Goal: Check status: Check status

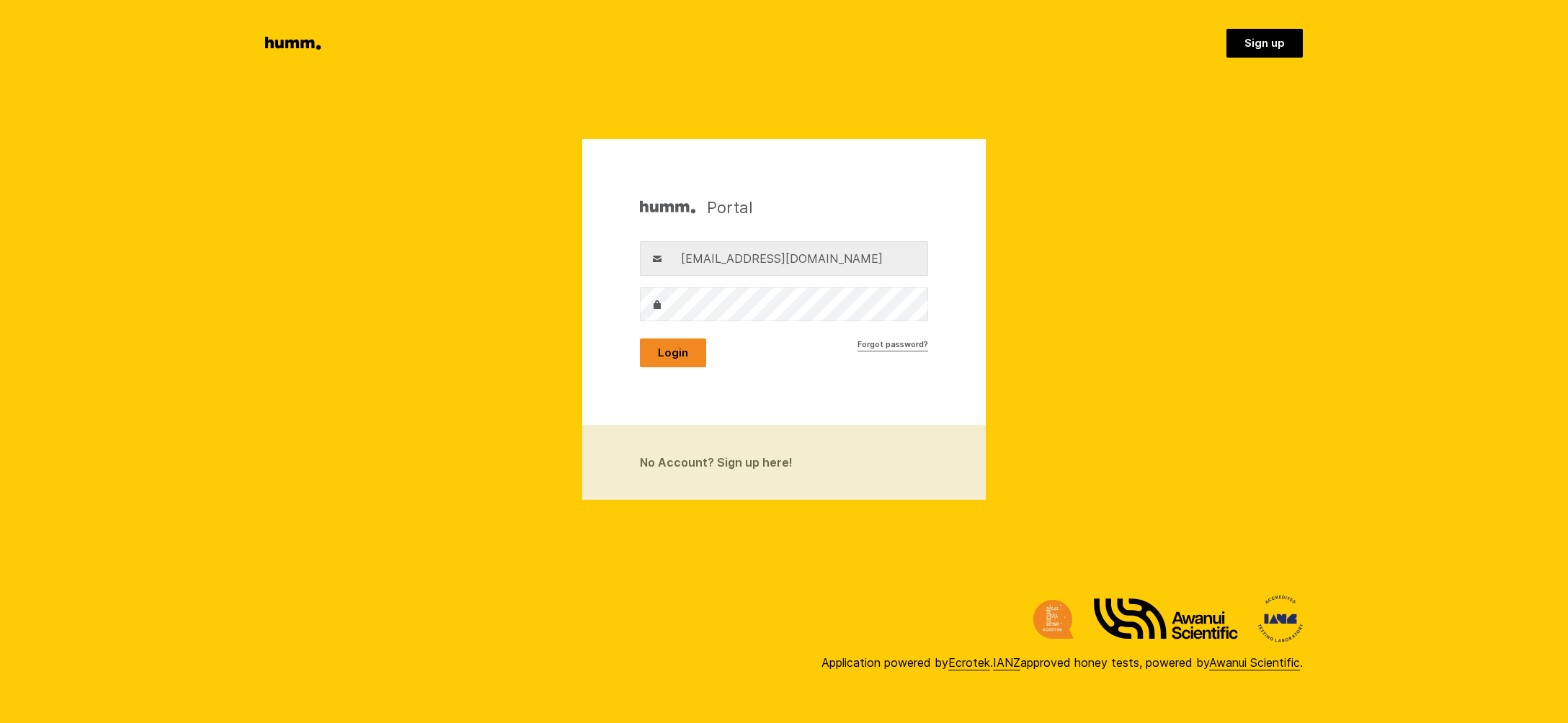
click at [678, 350] on button "Login" at bounding box center [673, 353] width 66 height 29
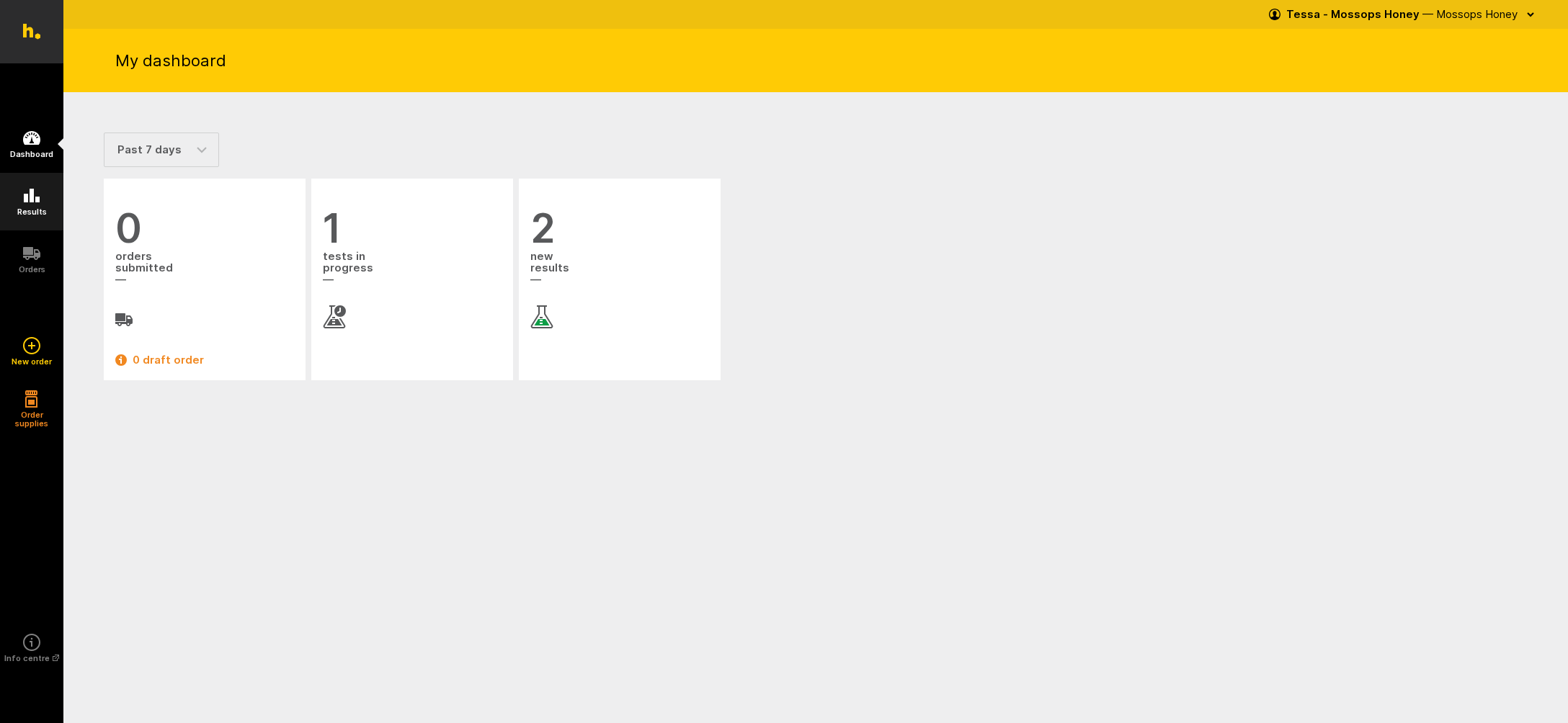
click at [26, 203] on icon at bounding box center [32, 196] width 18 height 18
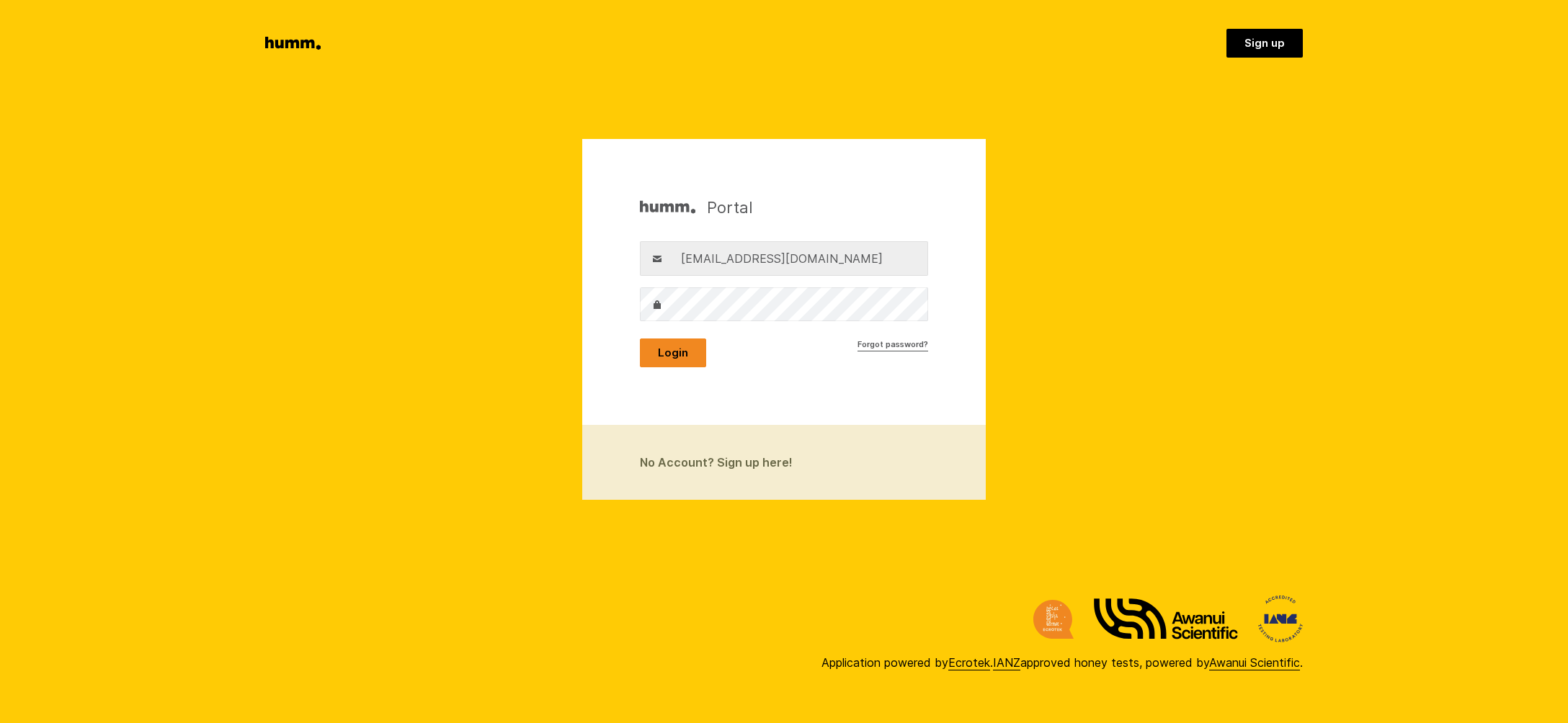
click at [671, 356] on button "Login" at bounding box center [673, 353] width 66 height 29
click at [675, 350] on button "Login" at bounding box center [673, 353] width 66 height 29
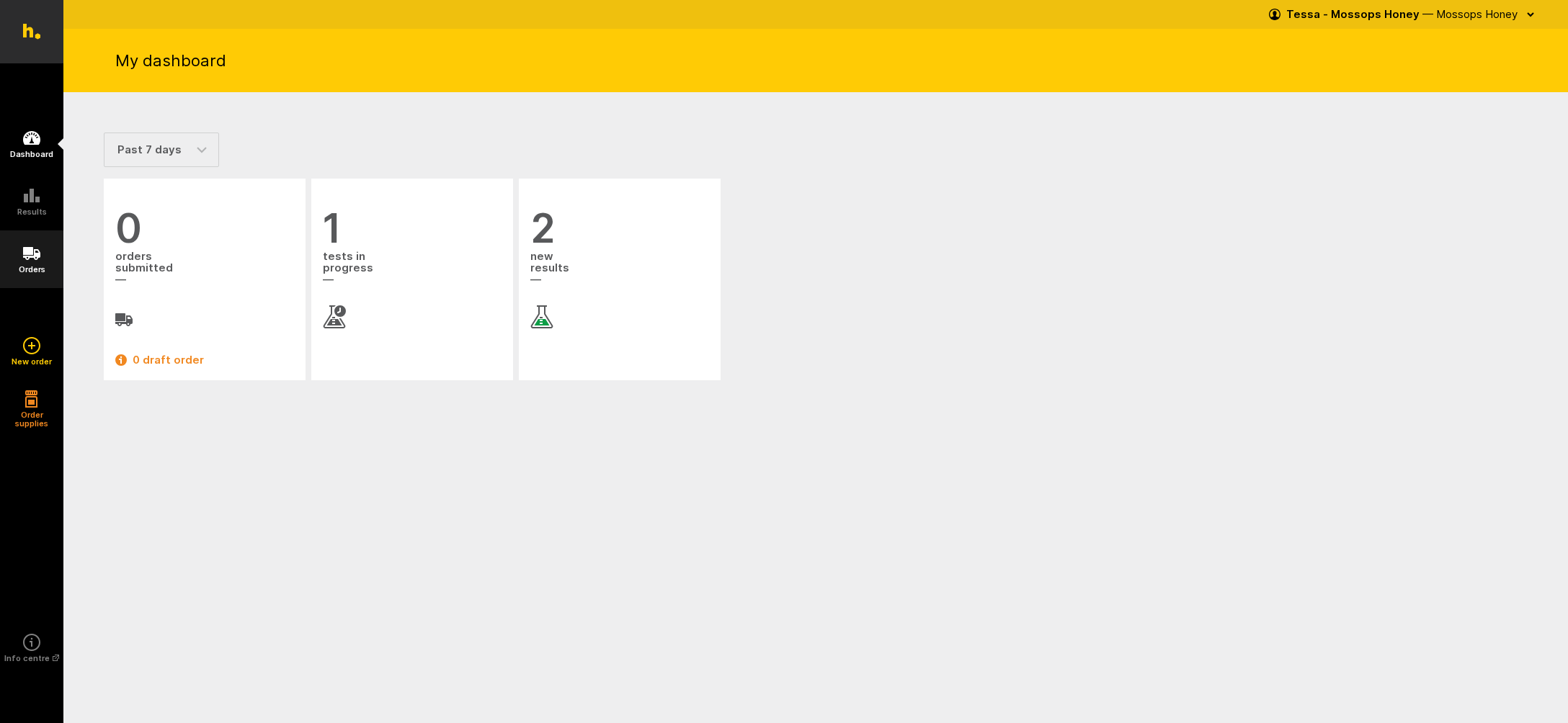
click at [24, 253] on icon at bounding box center [32, 253] width 18 height 13
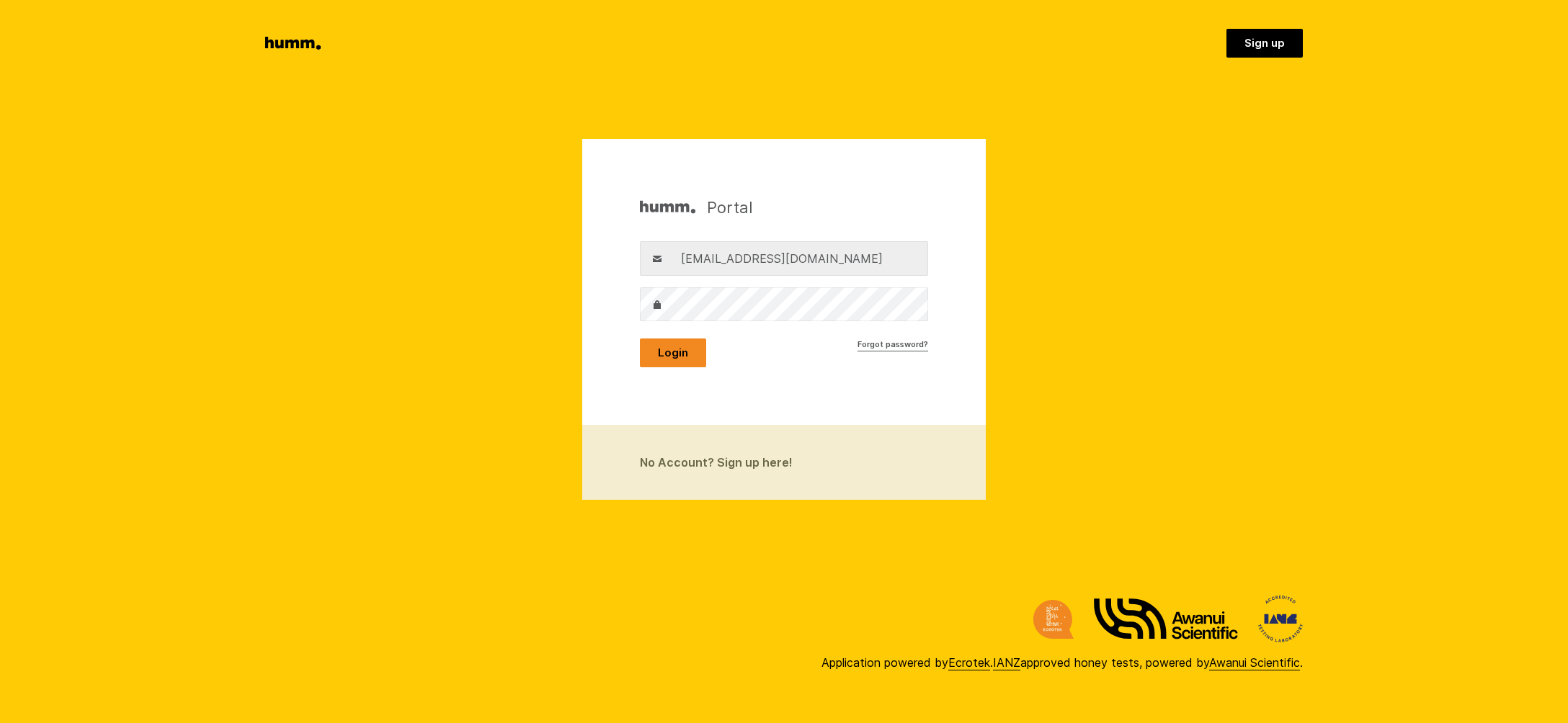
click at [668, 354] on button "Login" at bounding box center [673, 353] width 66 height 29
click at [691, 355] on button "Login" at bounding box center [673, 353] width 66 height 29
